Goal: Task Accomplishment & Management: Manage account settings

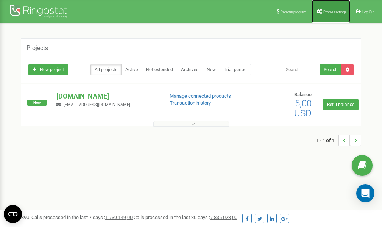
click at [333, 14] on link "Profile settings" at bounding box center [331, 11] width 39 height 23
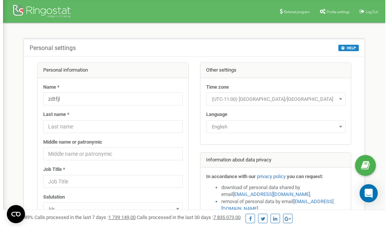
scroll to position [38, 0]
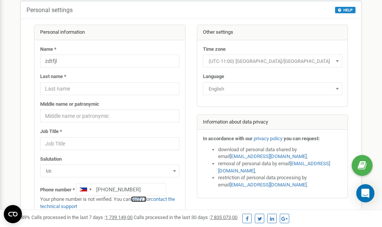
click at [141, 200] on link "verify it" at bounding box center [139, 199] width 16 height 6
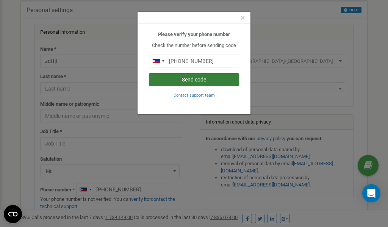
click at [206, 80] on button "Send code" at bounding box center [194, 79] width 90 height 13
